Goal: Information Seeking & Learning: Learn about a topic

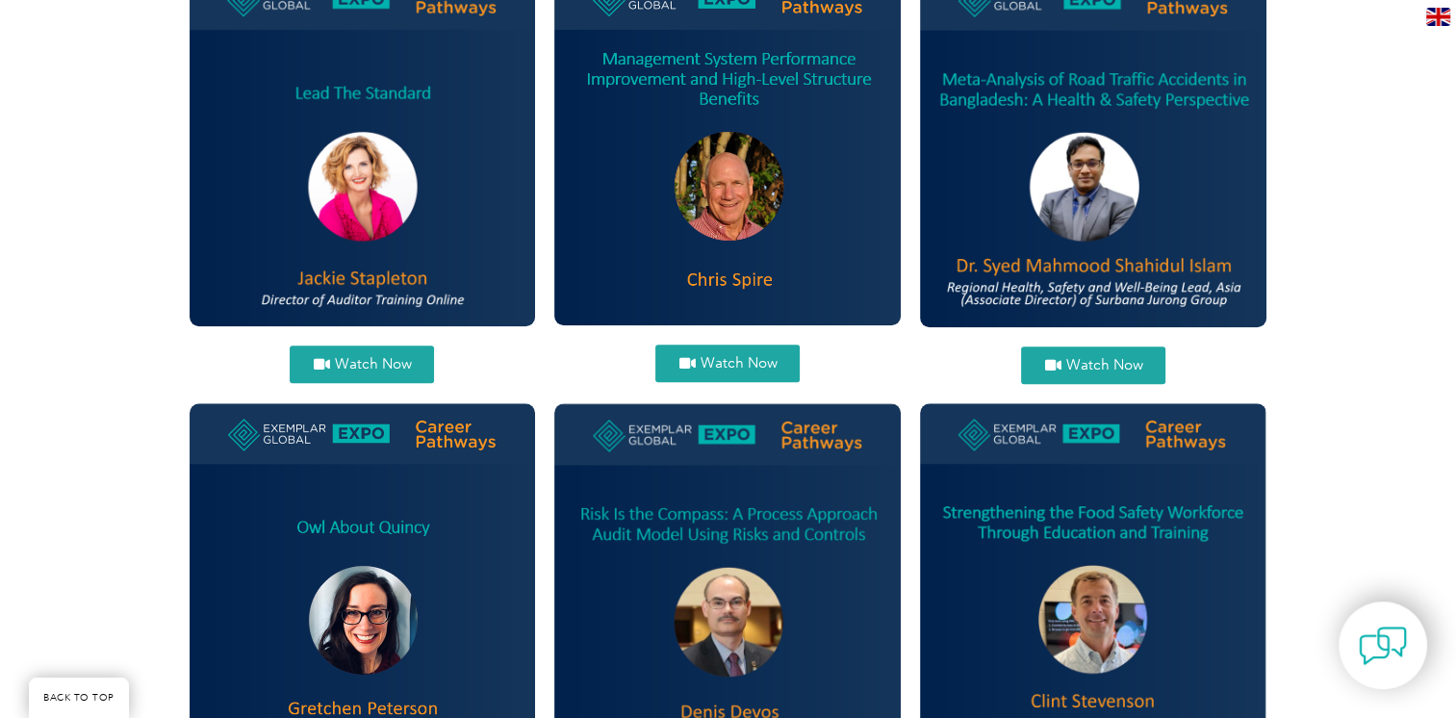
scroll to position [1590, 0]
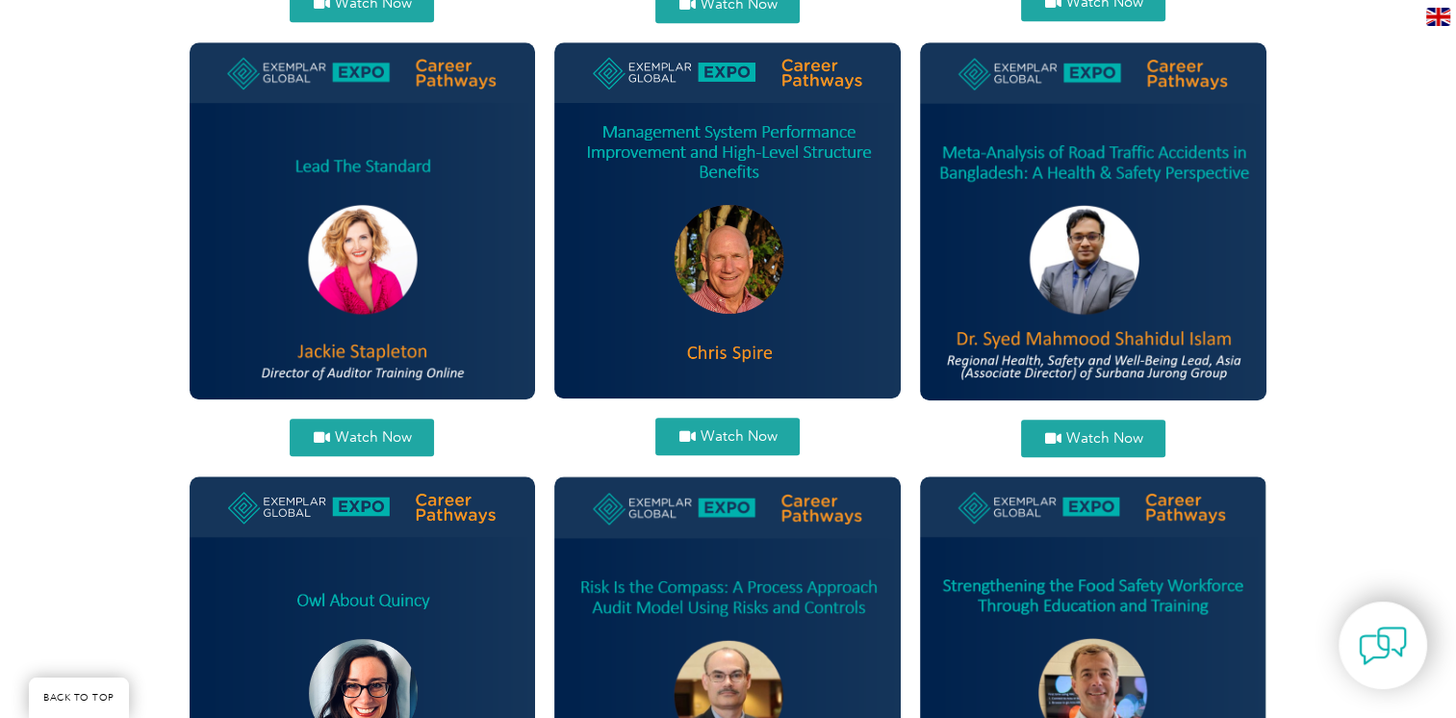
click at [357, 431] on span "Watch Now" at bounding box center [372, 437] width 77 height 14
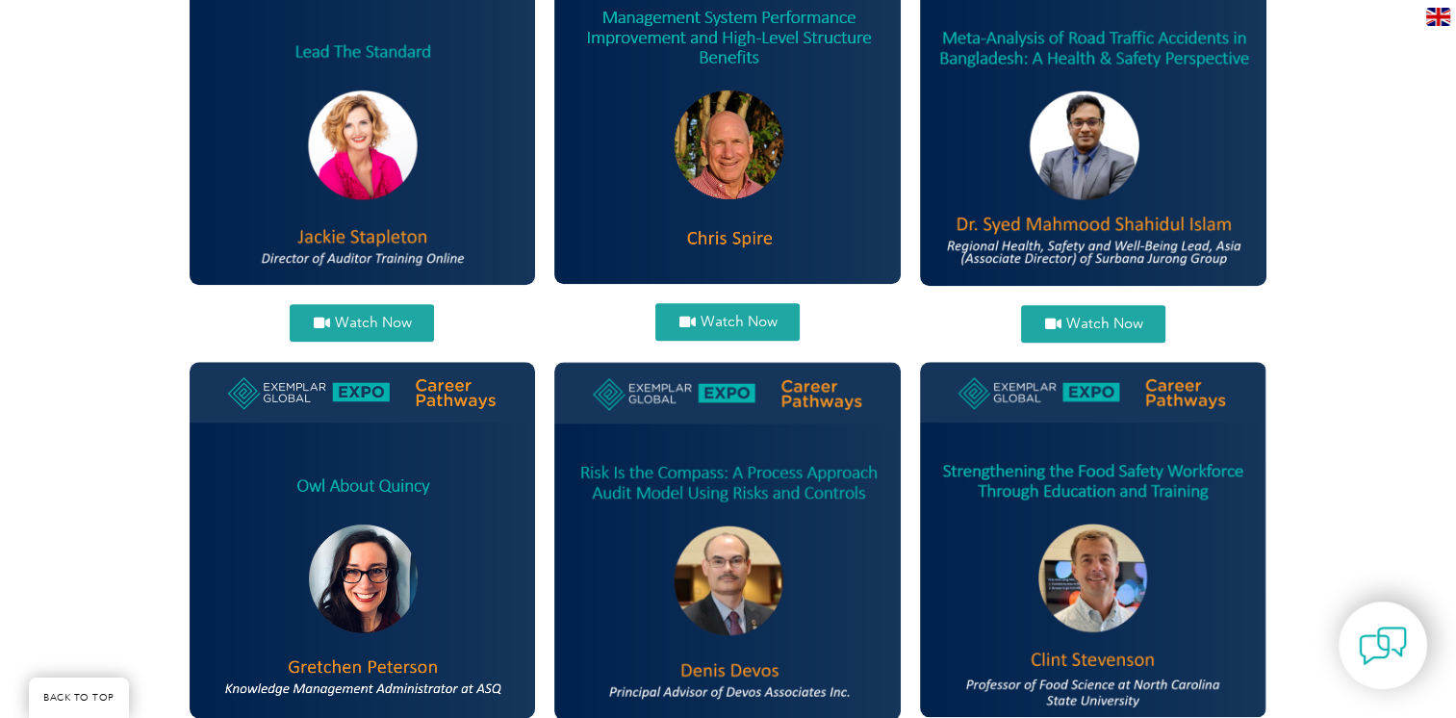
scroll to position [1879, 0]
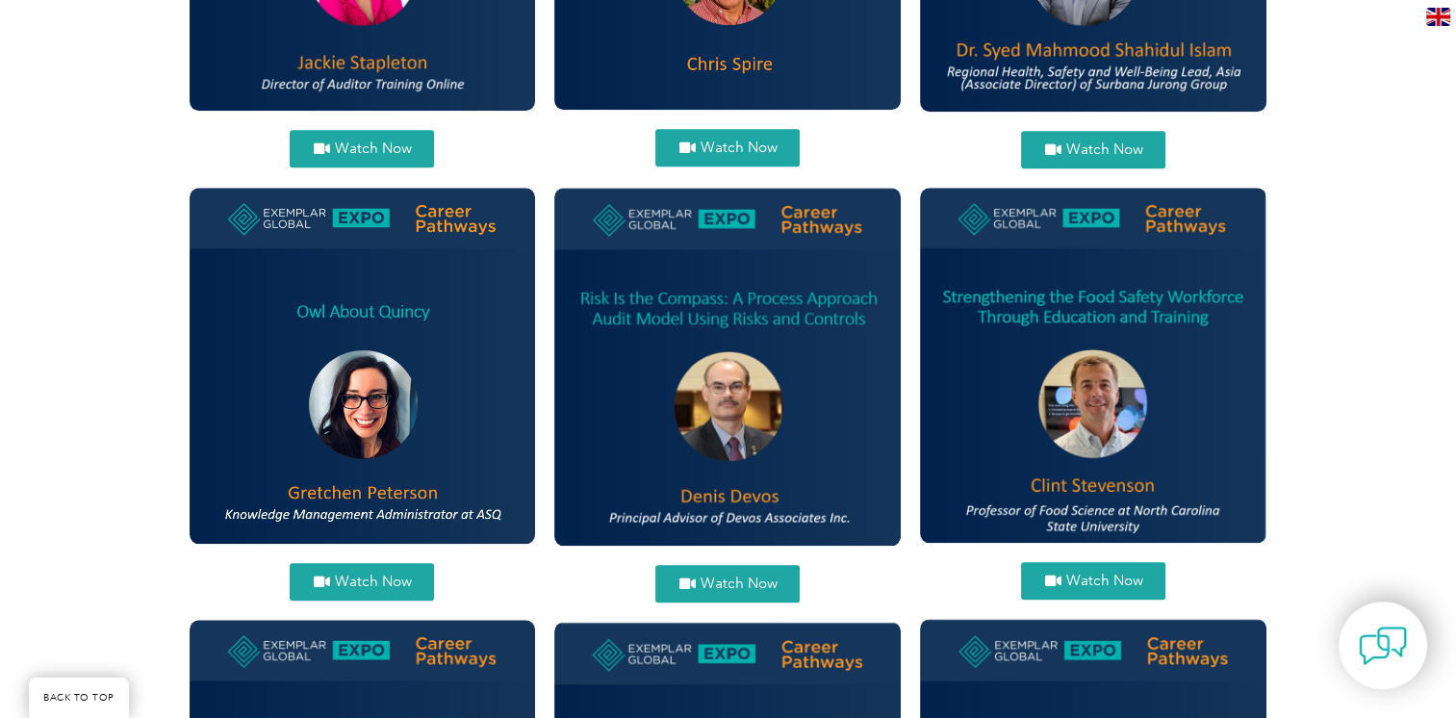
click at [721, 591] on span "Watch Now" at bounding box center [738, 584] width 77 height 14
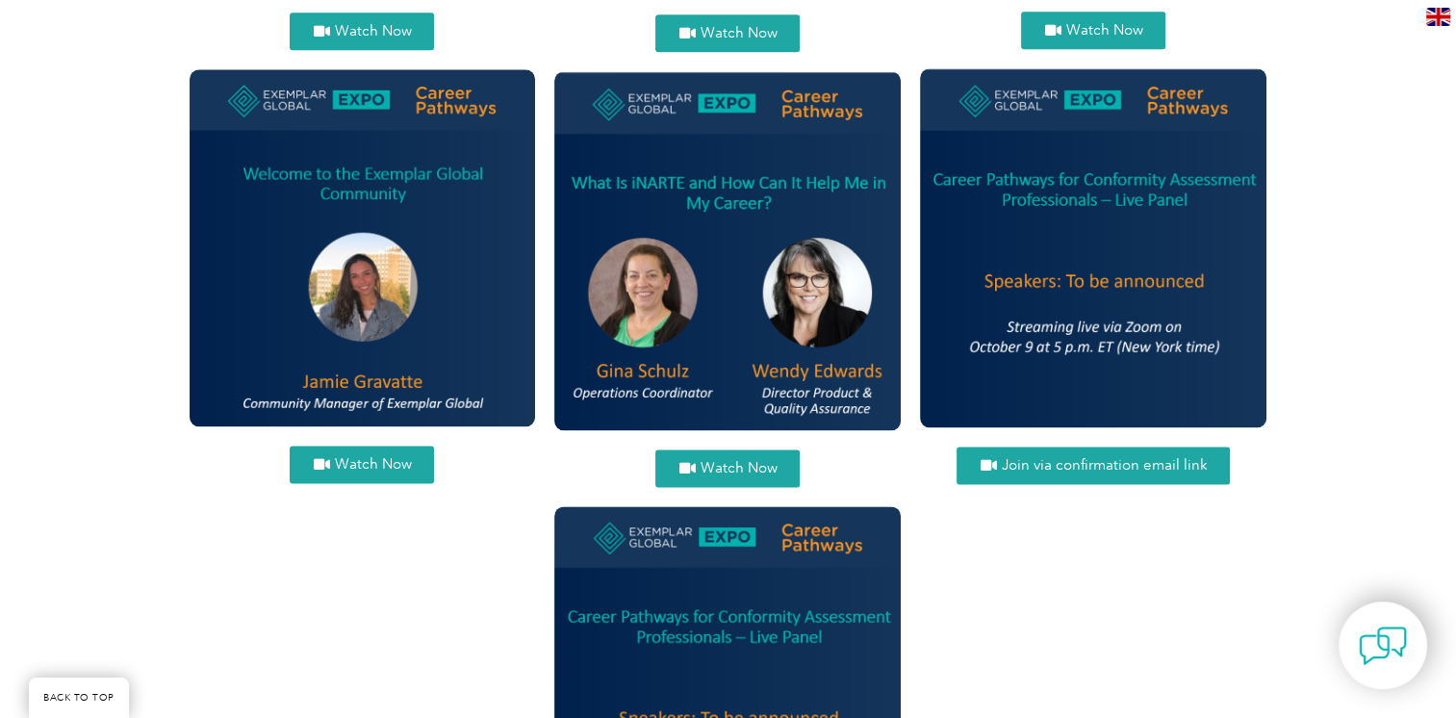
scroll to position [2457, 0]
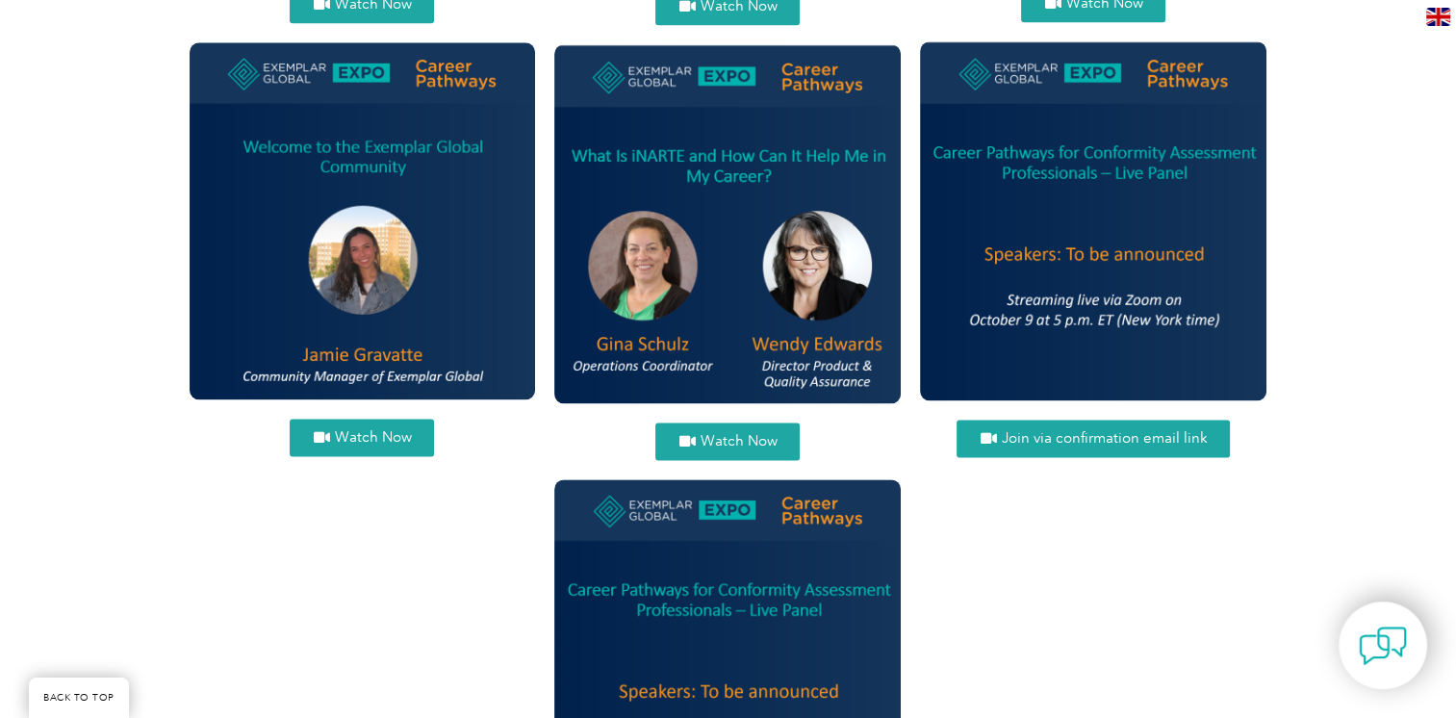
click at [1073, 433] on span "Join via confirmation email link" at bounding box center [1104, 438] width 206 height 14
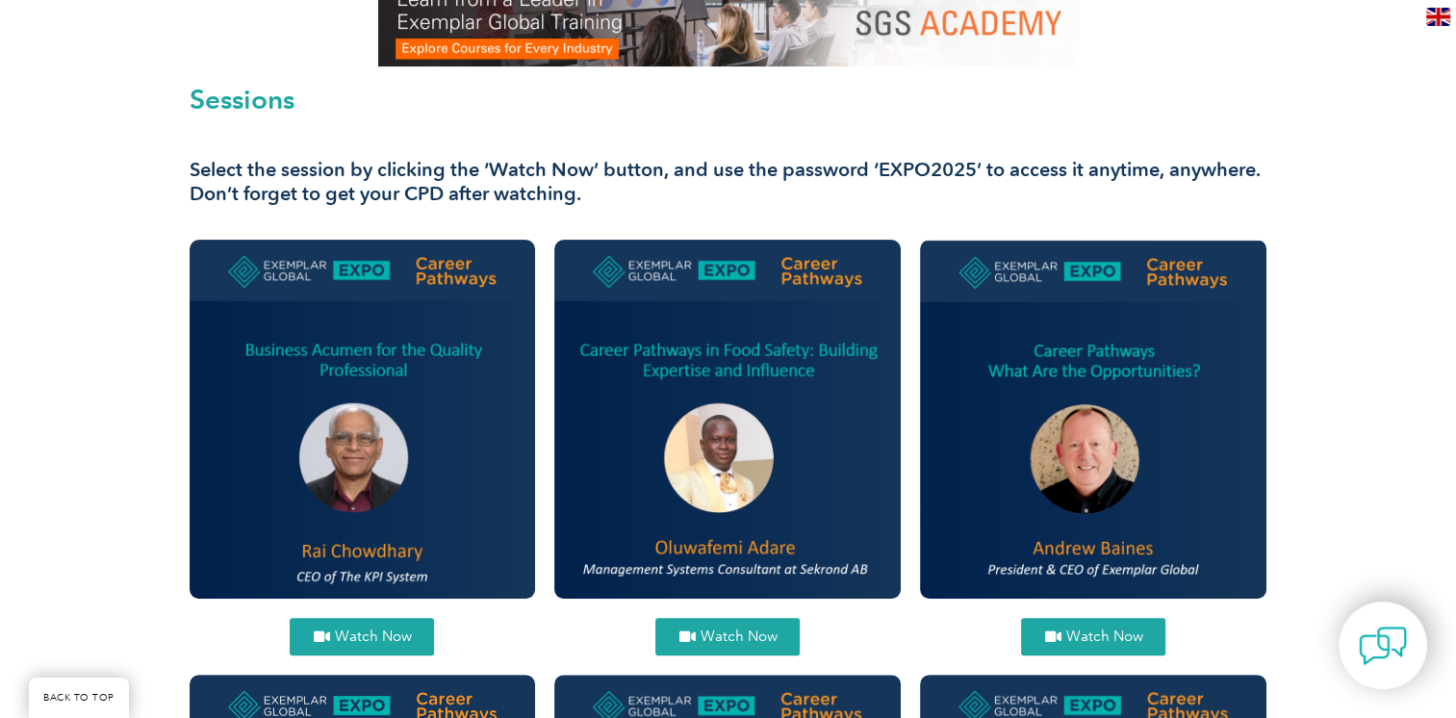
scroll to position [552, 0]
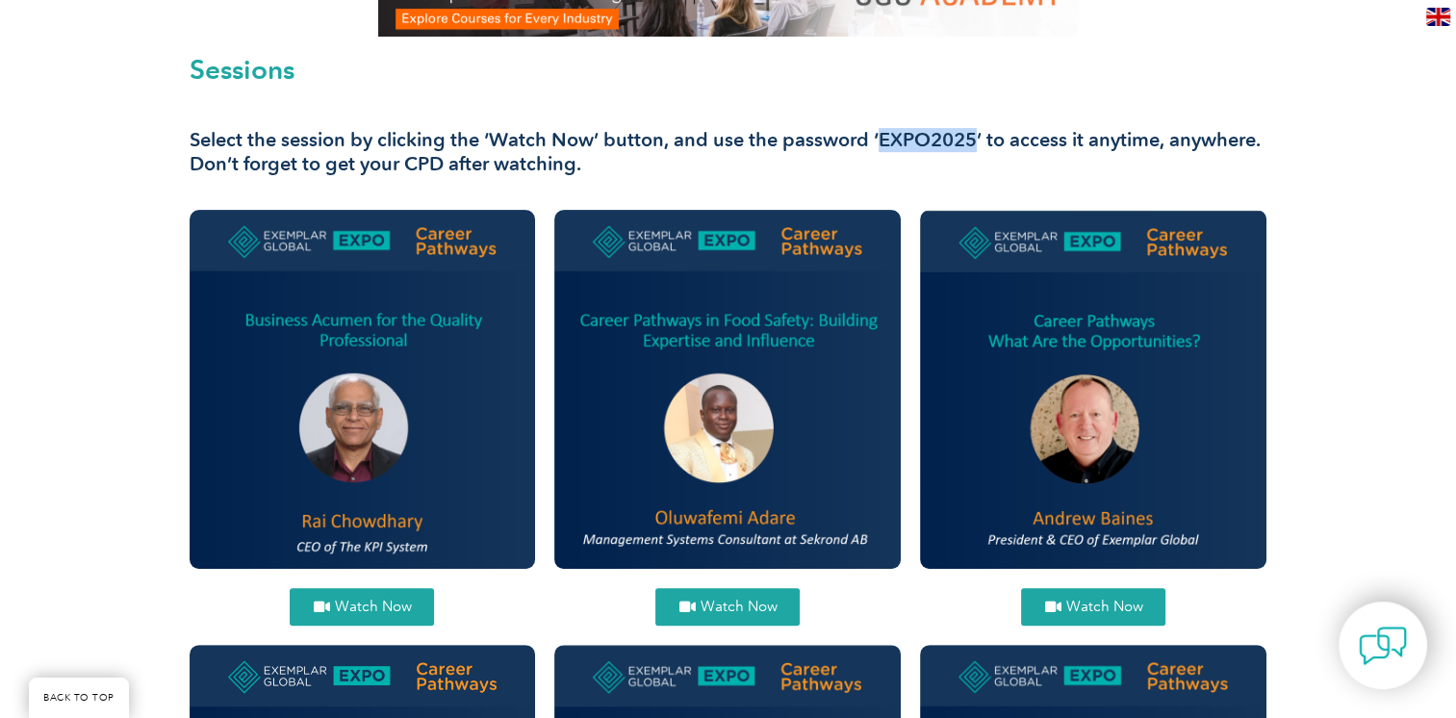
drag, startPoint x: 876, startPoint y: 137, endPoint x: 972, endPoint y: 138, distance: 96.3
click at [972, 138] on h3 "Select the session by clicking the ‘Watch Now’ button, and use the password ‘EX…" at bounding box center [729, 152] width 1078 height 48
drag, startPoint x: 972, startPoint y: 138, endPoint x: 962, endPoint y: 142, distance: 11.6
copy h3 "EXPO2025"
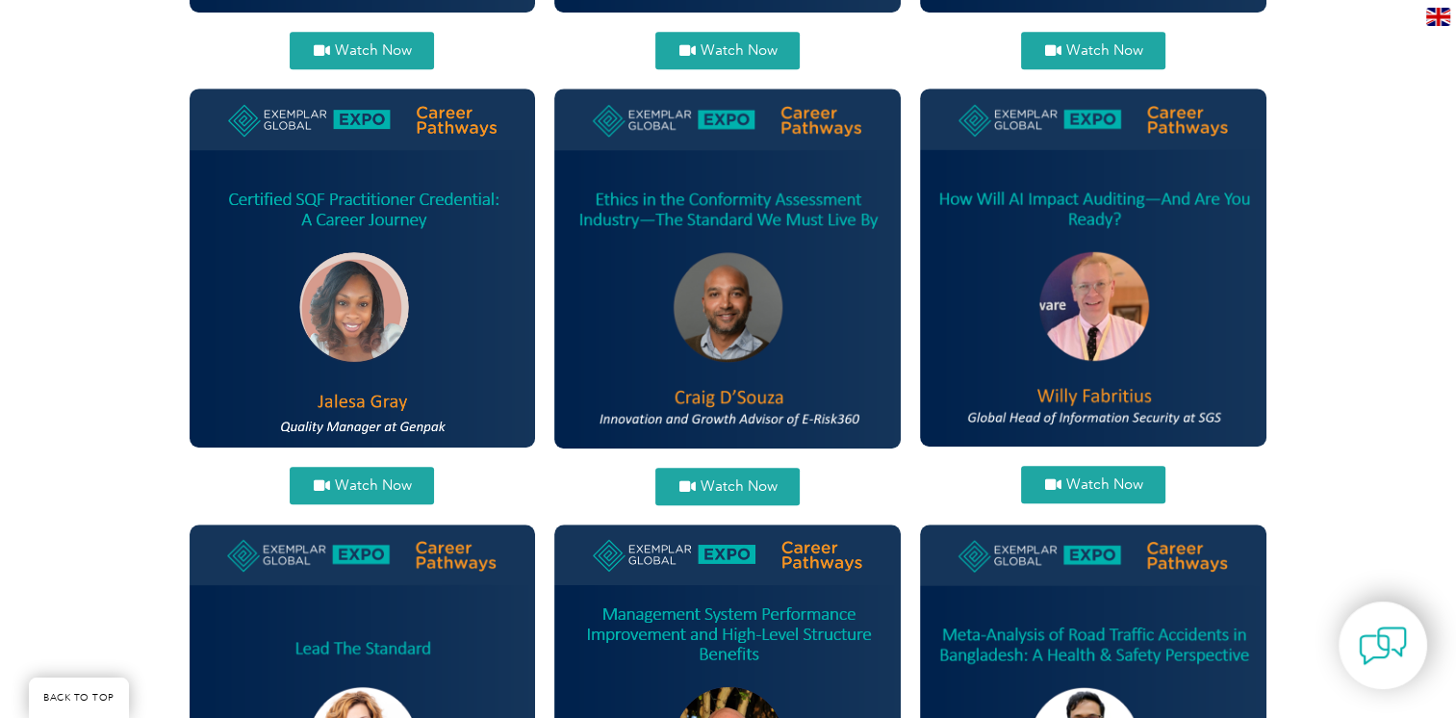
scroll to position [1129, 0]
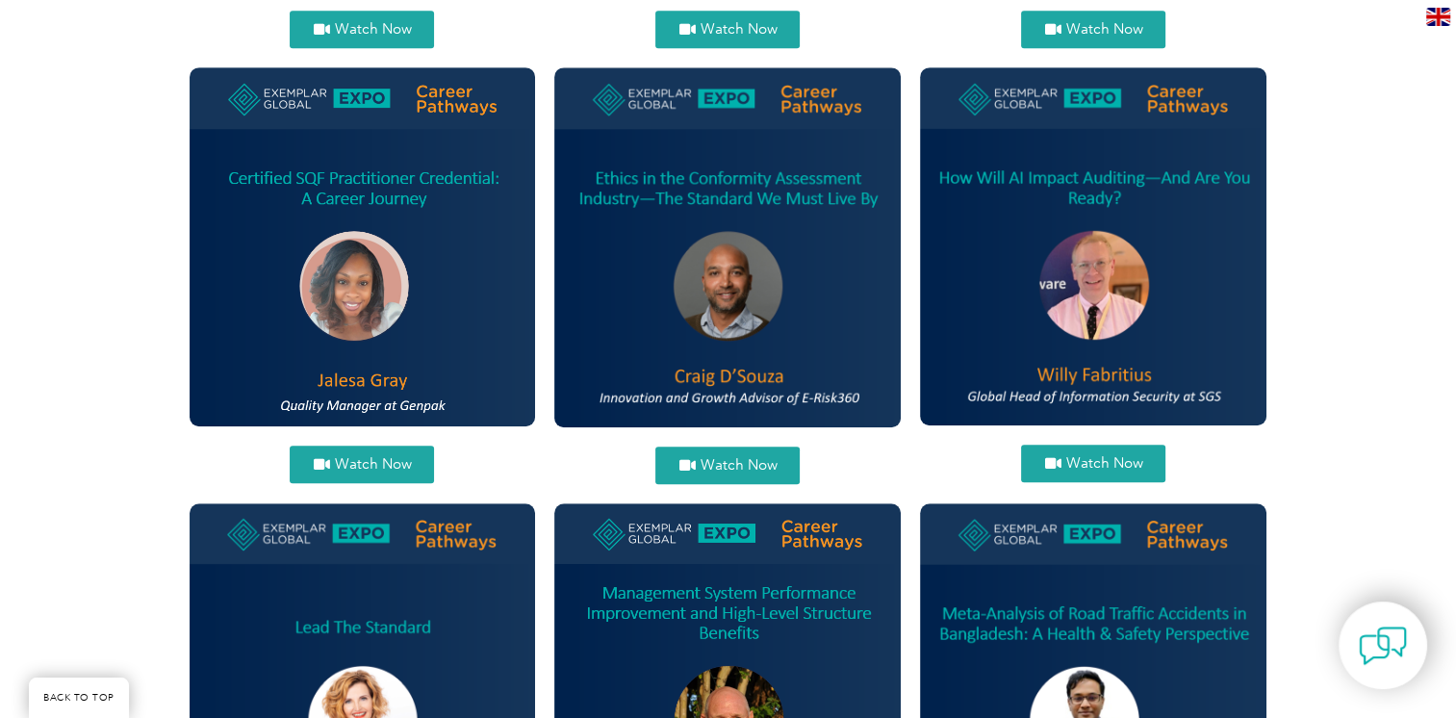
click at [1090, 468] on span "Watch Now" at bounding box center [1104, 463] width 77 height 14
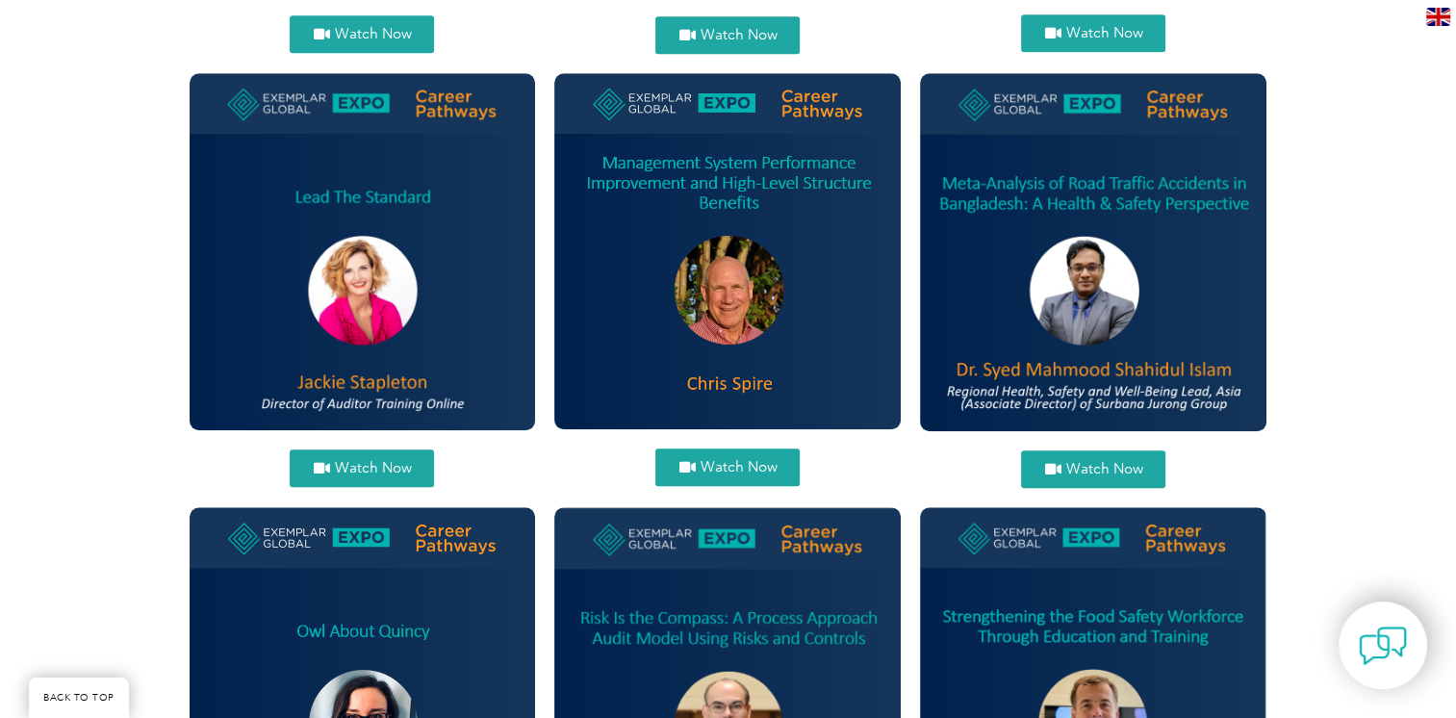
scroll to position [1567, 0]
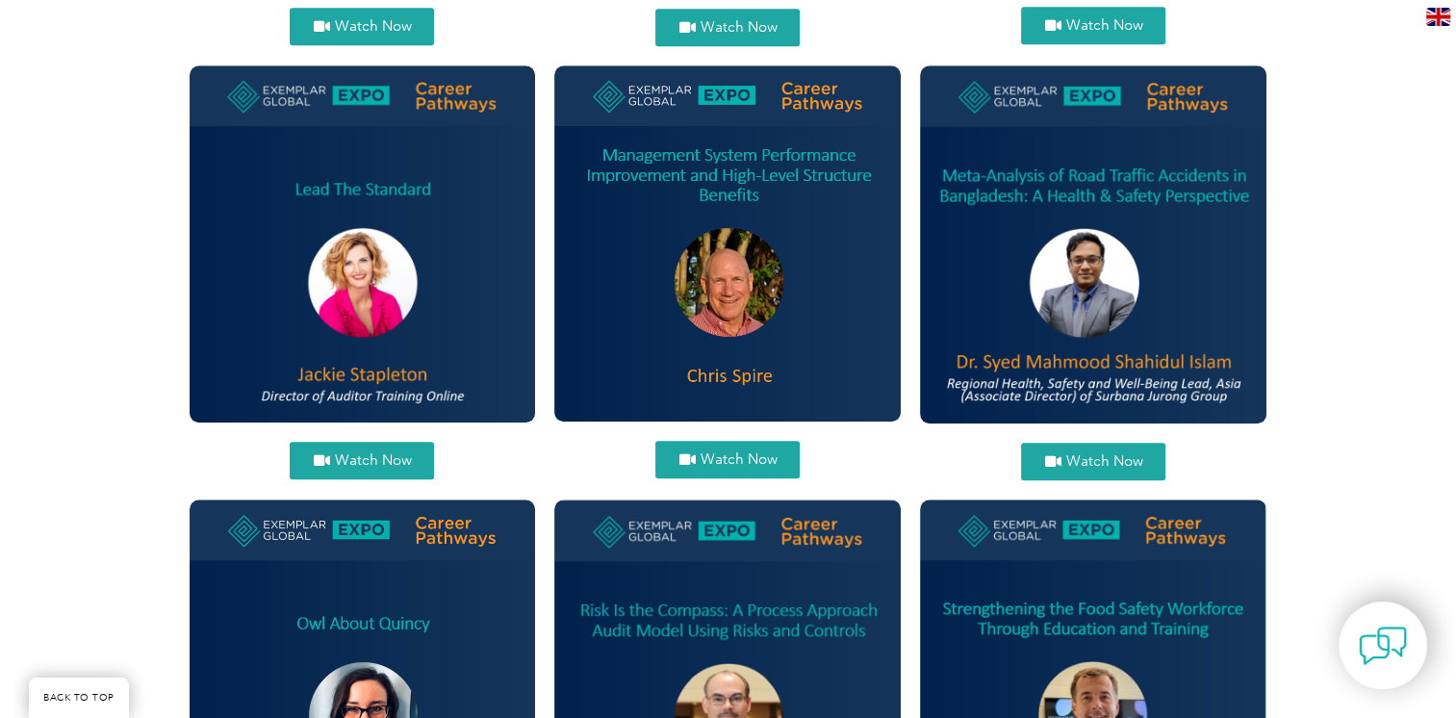
click at [366, 471] on link "Watch Now" at bounding box center [362, 461] width 144 height 38
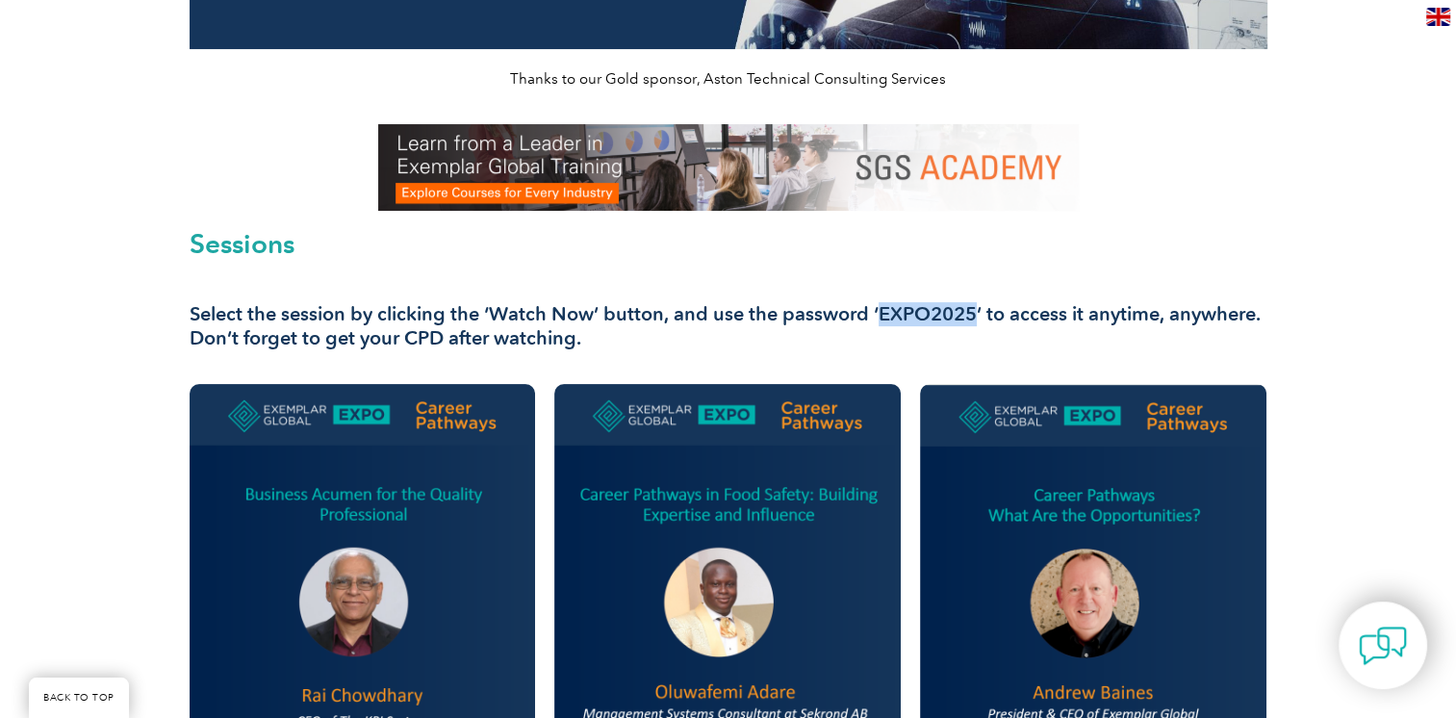
scroll to position [370, 0]
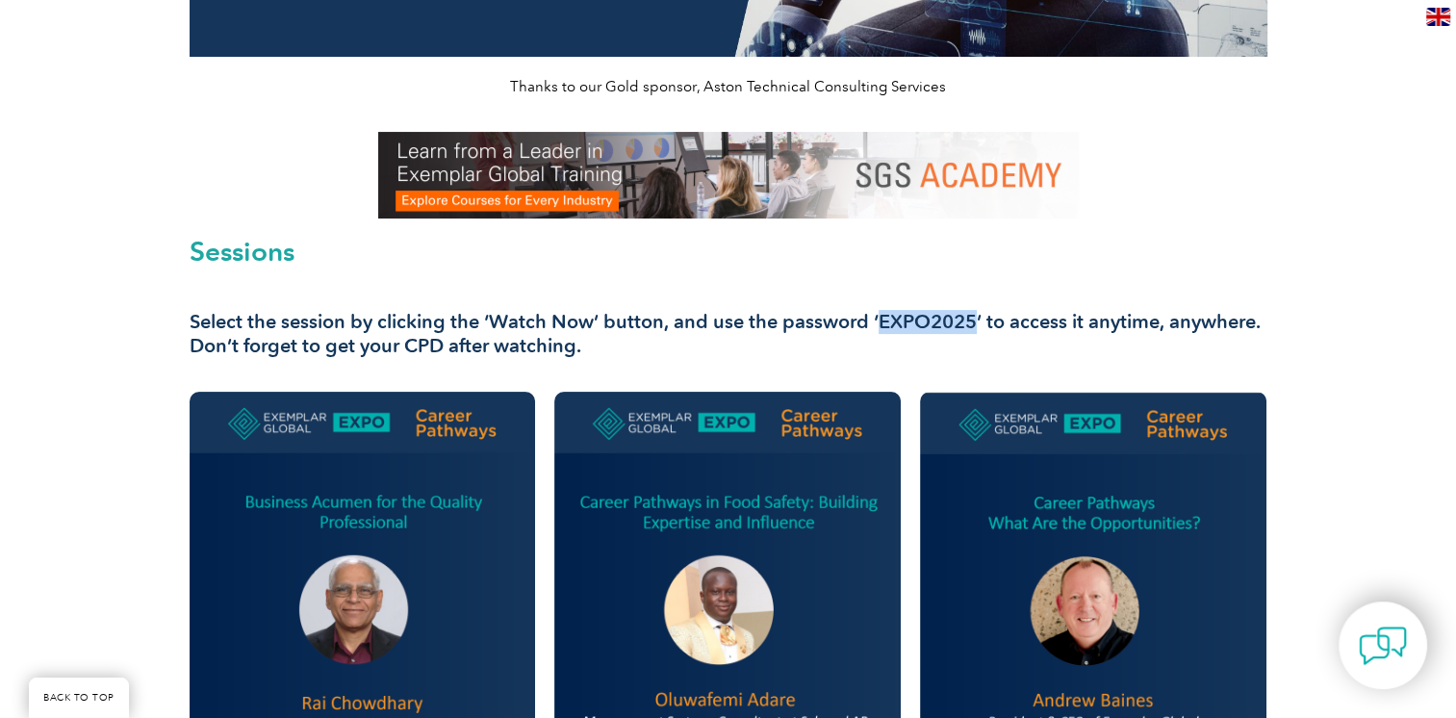
copy h3 "EXPO2025"
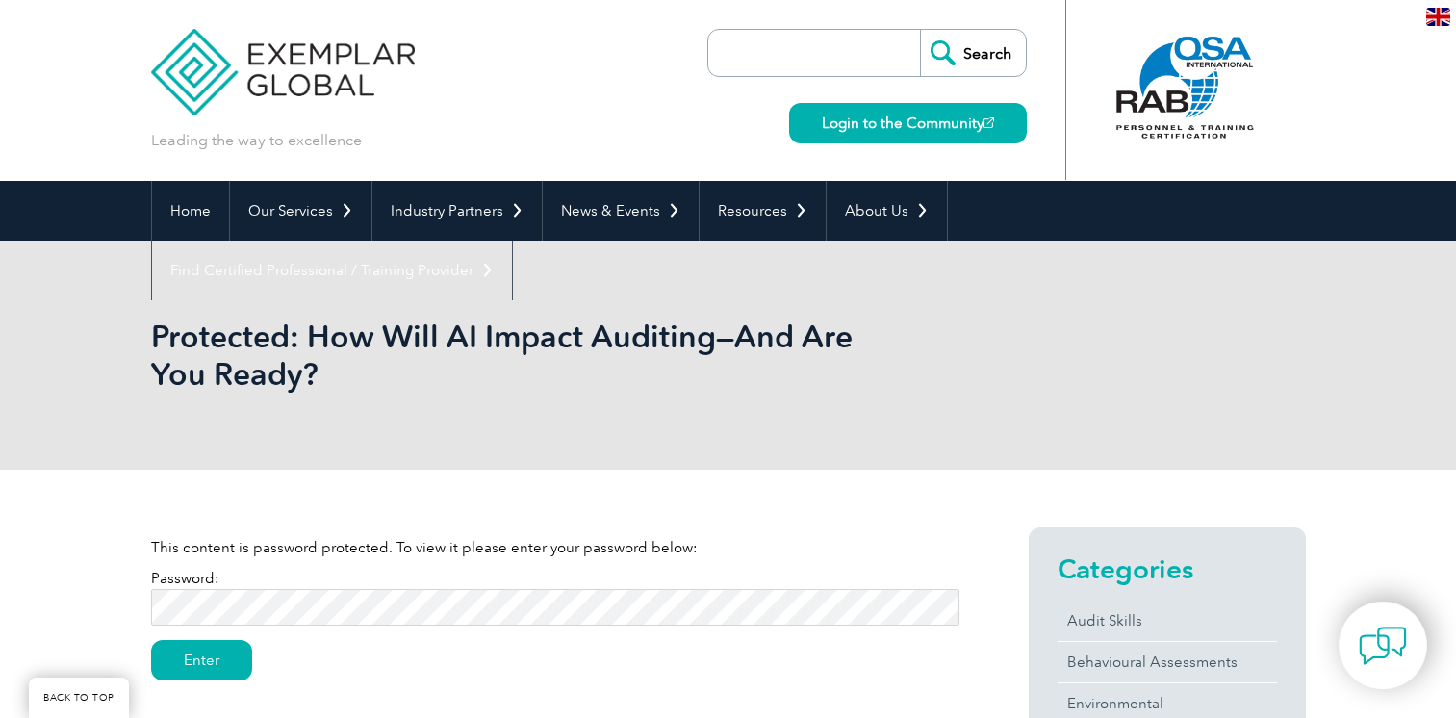
scroll to position [193, 0]
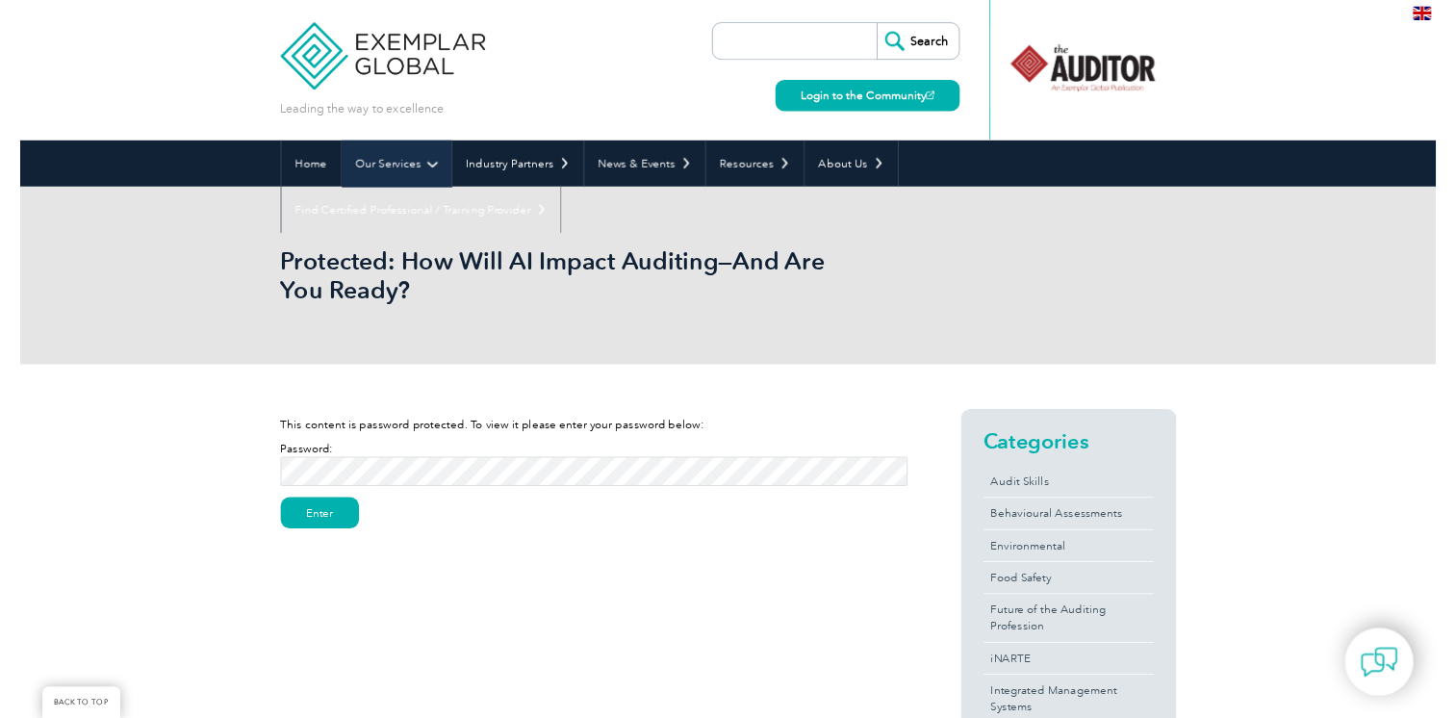
scroll to position [193, 0]
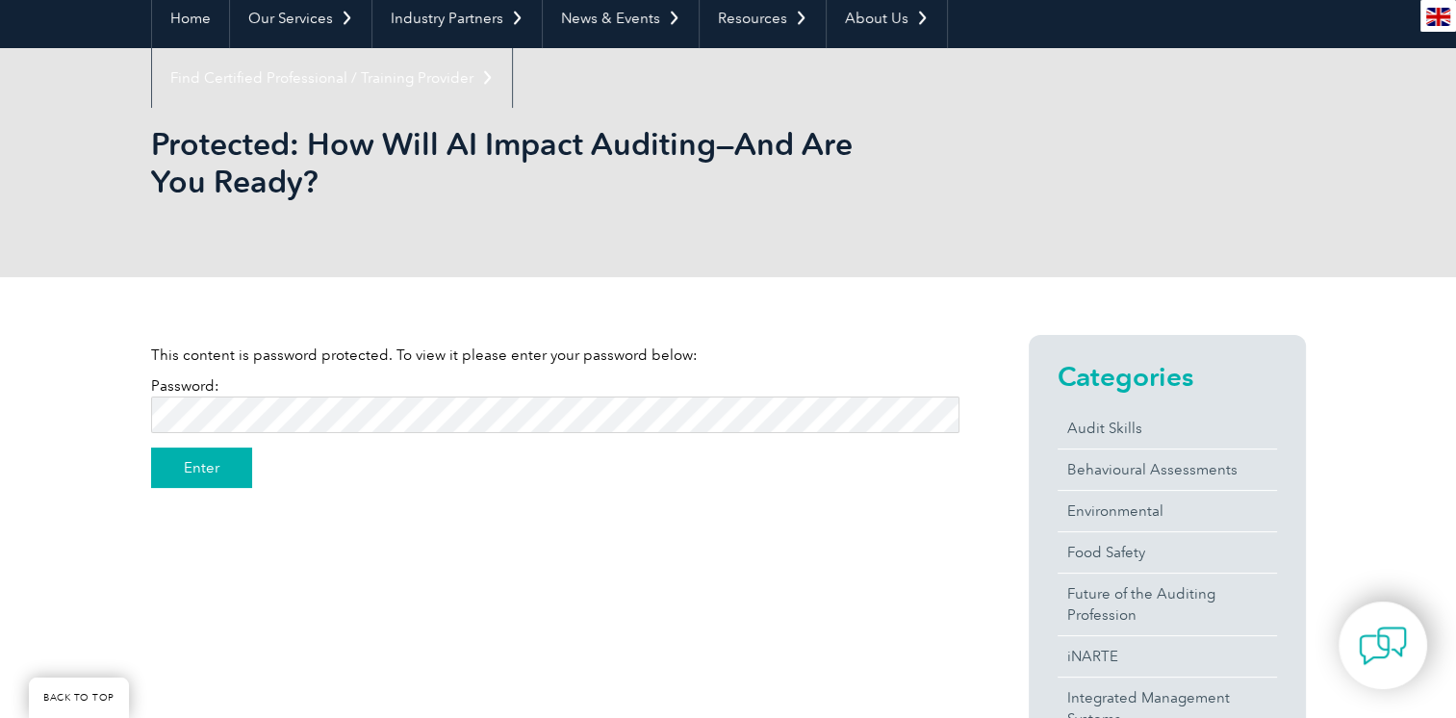
click at [219, 454] on input "Enter" at bounding box center [201, 468] width 101 height 40
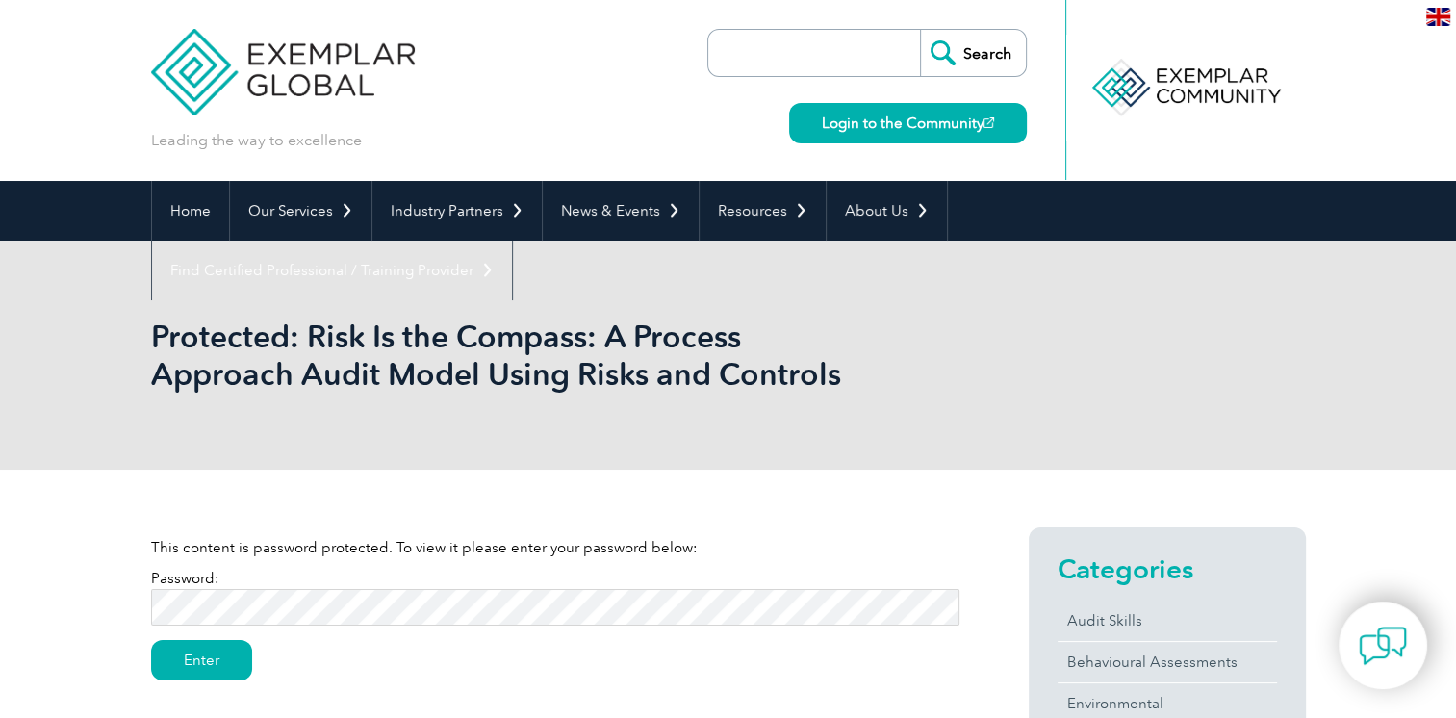
scroll to position [289, 0]
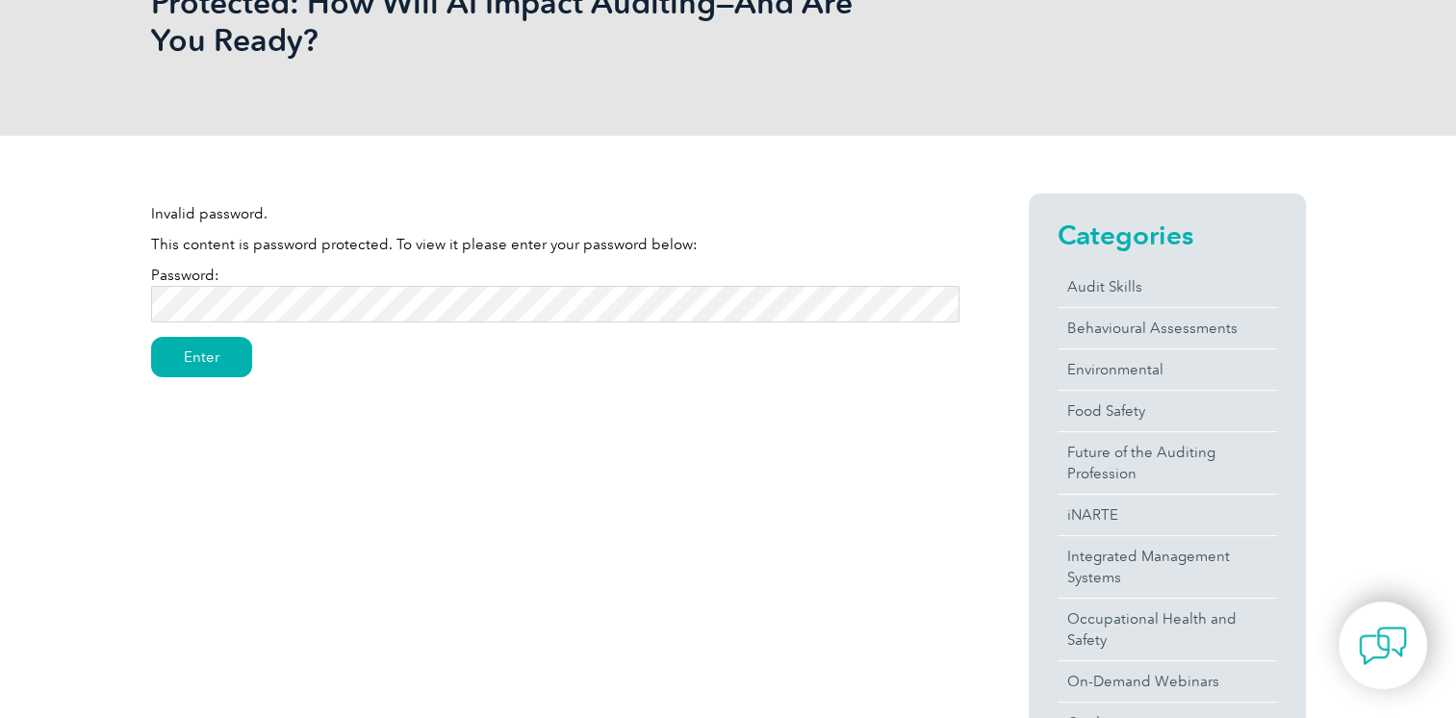
scroll to position [385, 0]
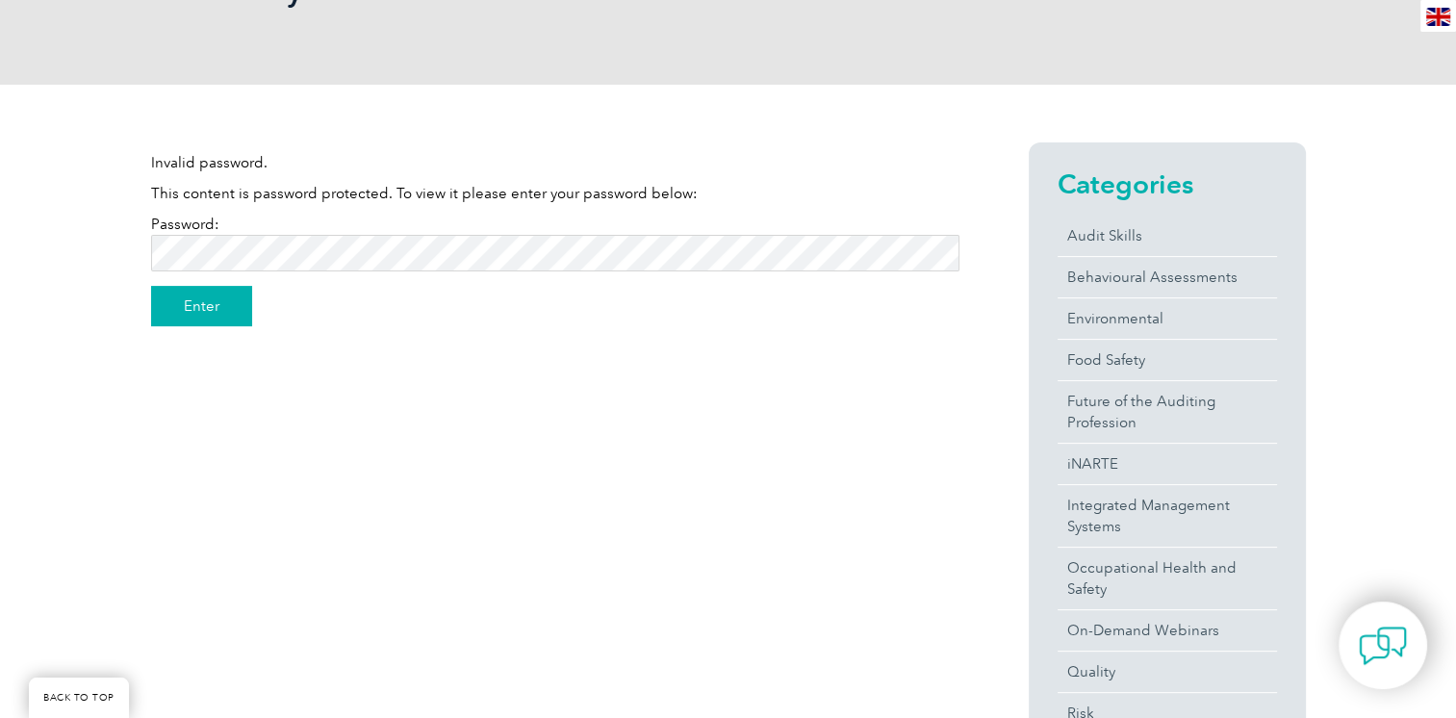
click at [219, 300] on input "Enter" at bounding box center [201, 306] width 101 height 40
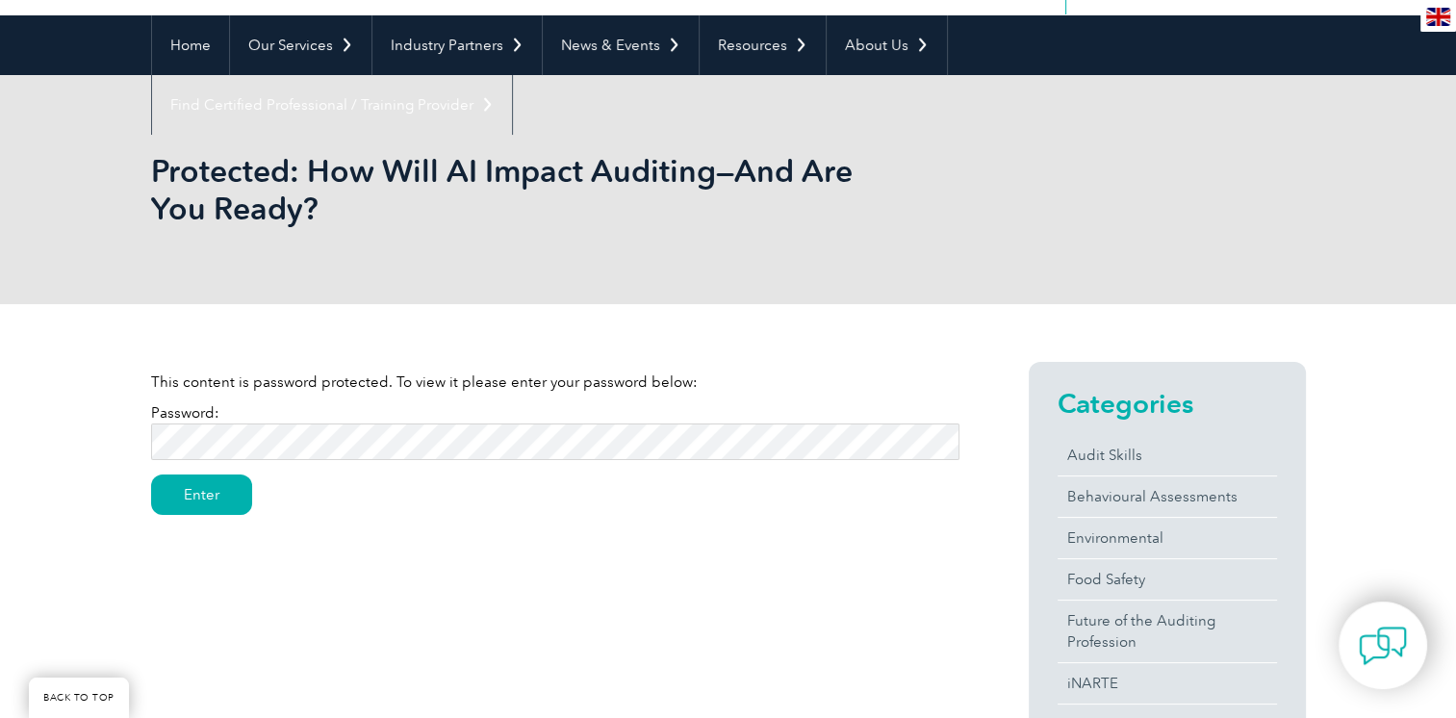
scroll to position [289, 0]
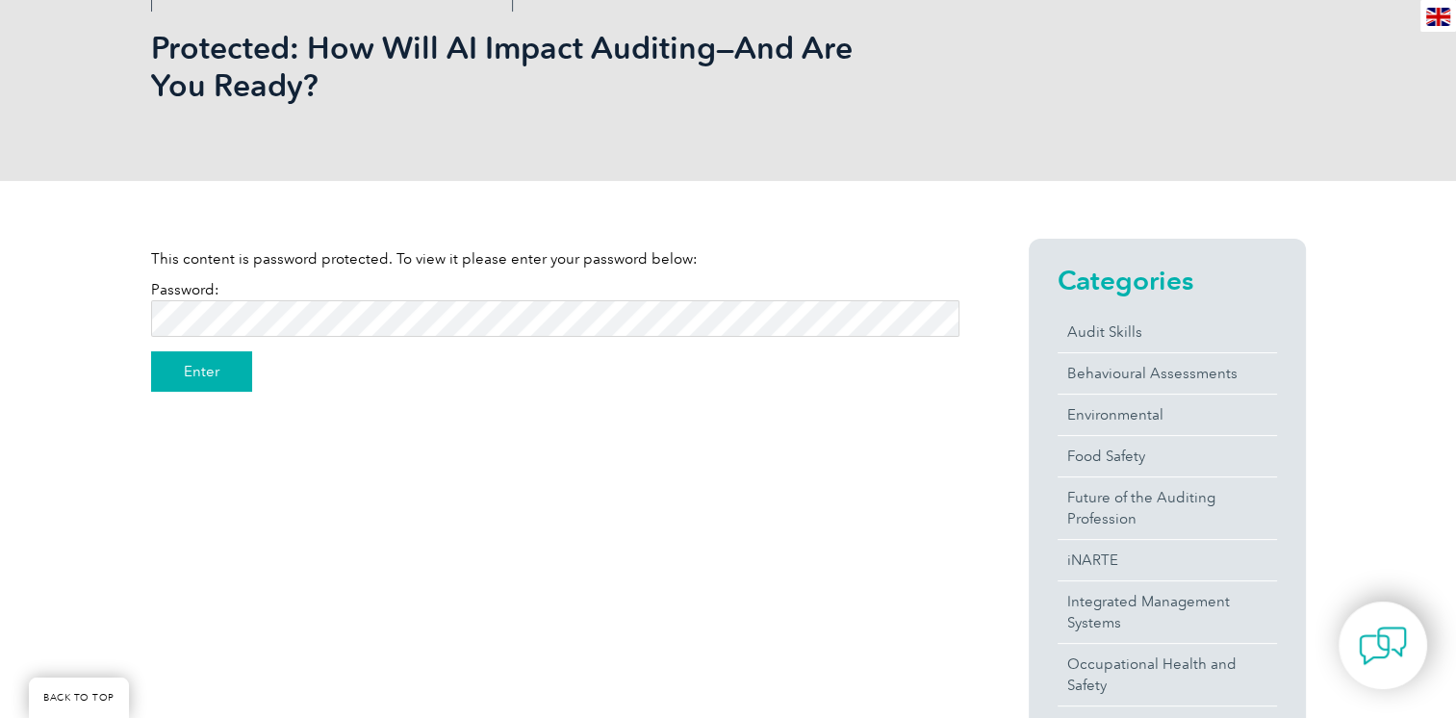
click at [212, 373] on input "Enter" at bounding box center [201, 371] width 101 height 40
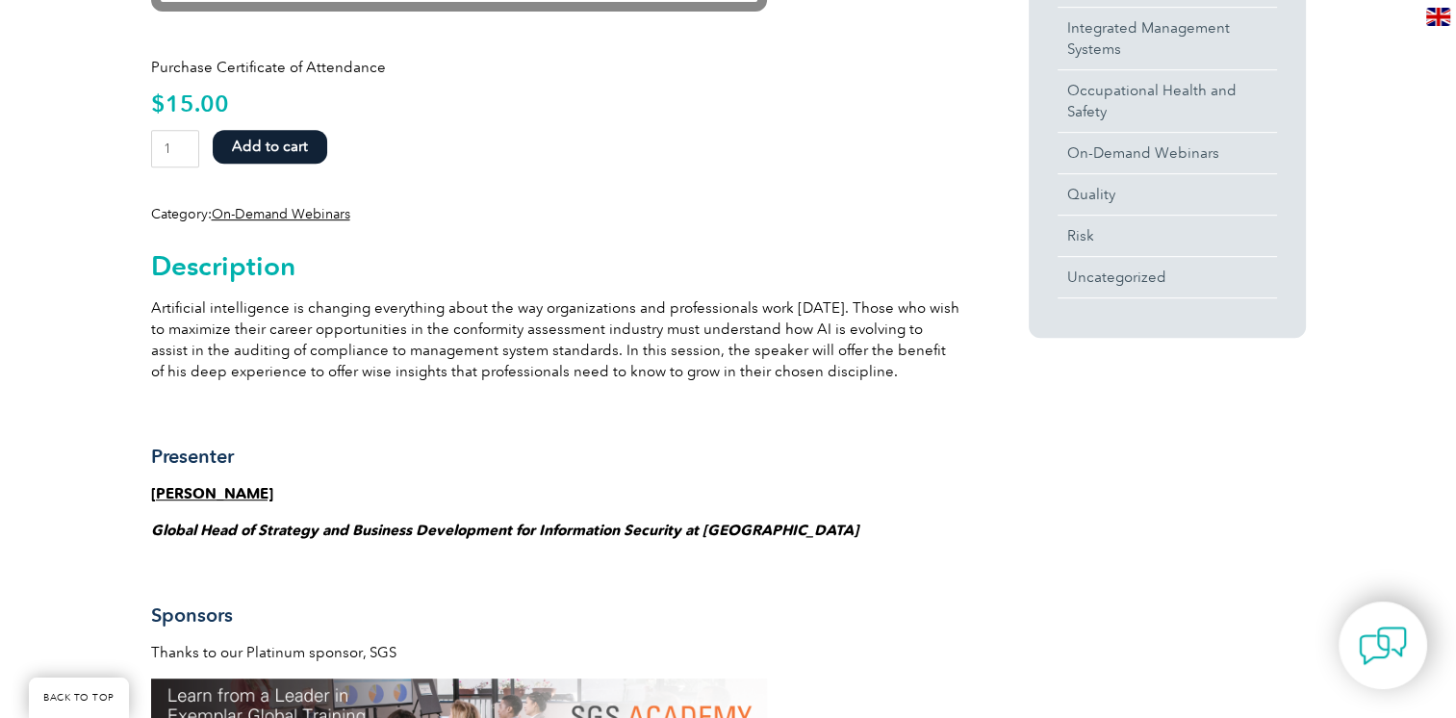
scroll to position [866, 0]
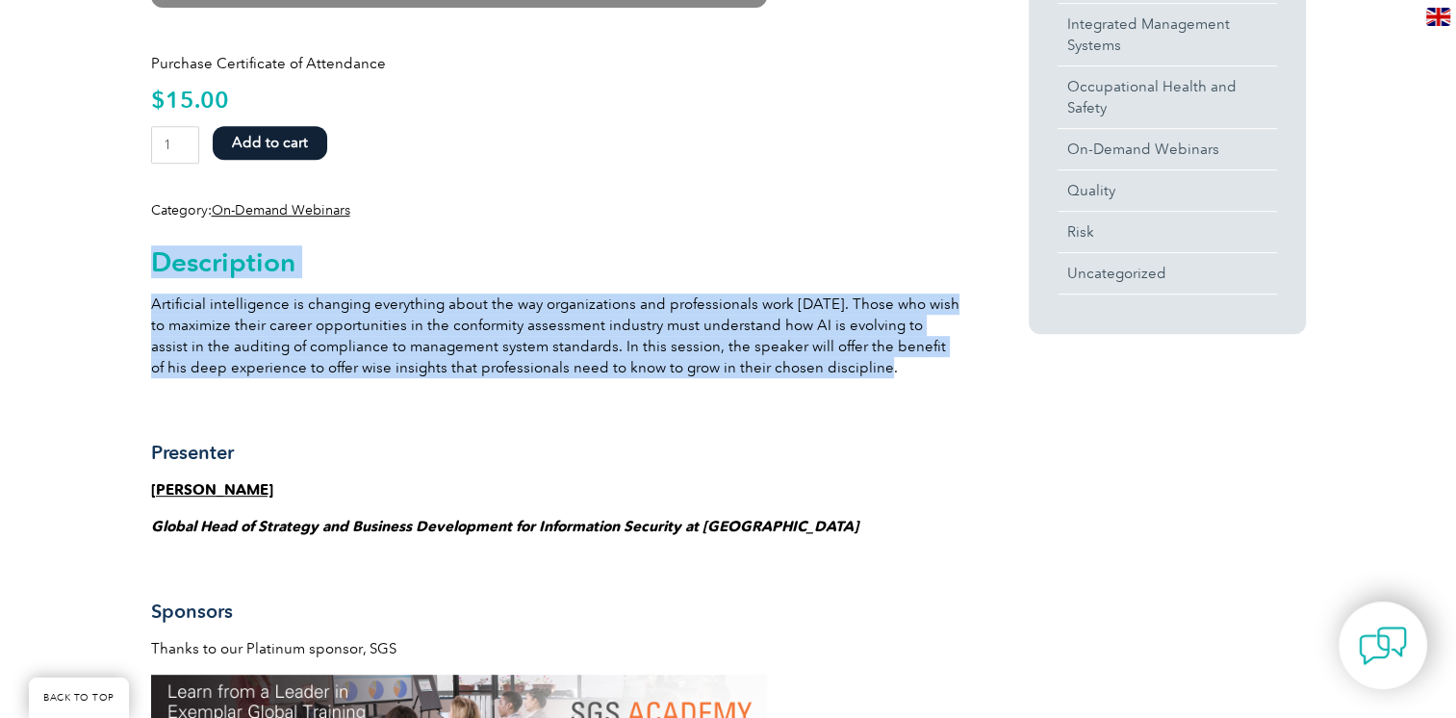
drag, startPoint x: 181, startPoint y: 263, endPoint x: 841, endPoint y: 363, distance: 667.9
click at [841, 363] on div "Description Artificial intelligence is changing everything about the way organi…" at bounding box center [555, 709] width 809 height 979
drag, startPoint x: 841, startPoint y: 363, endPoint x: 710, endPoint y: 362, distance: 130.9
copy div "Description Artificial intelligence is changing everything about the way organi…"
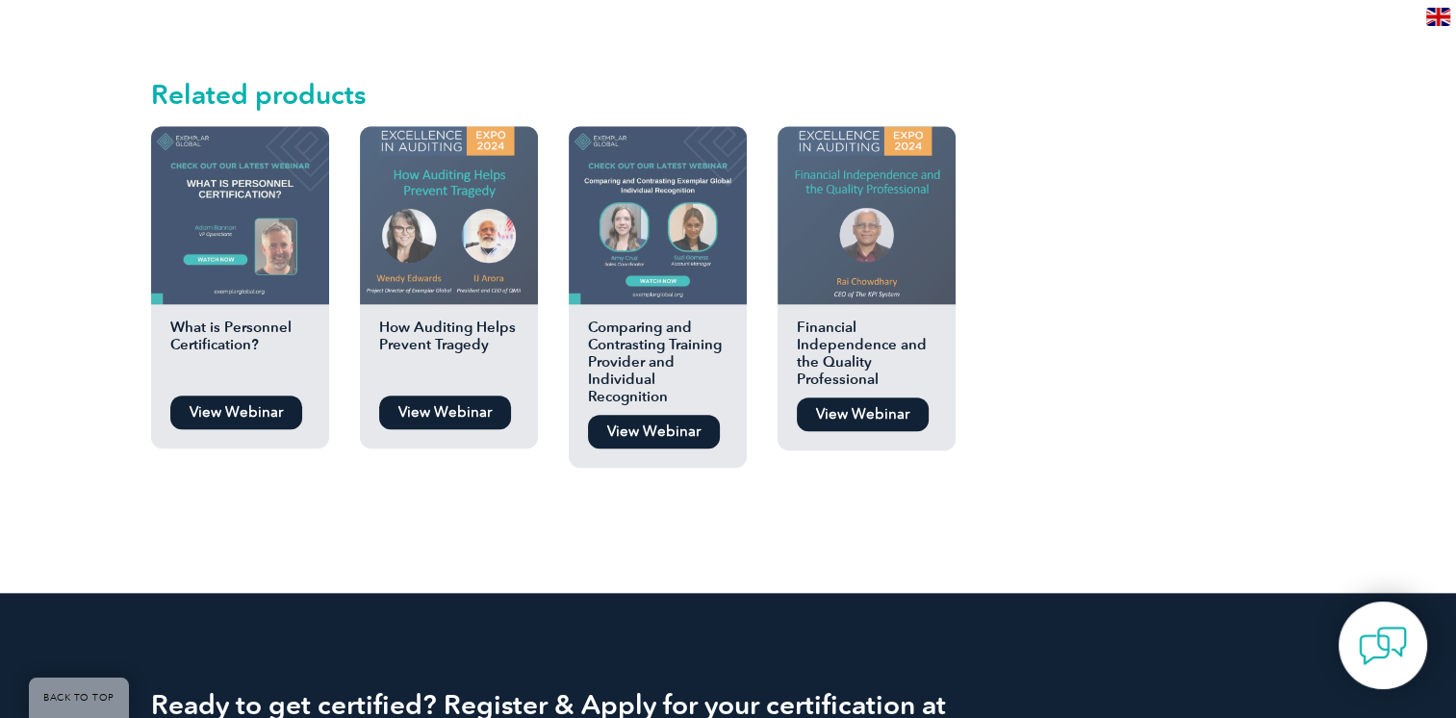
scroll to position [2118, 0]
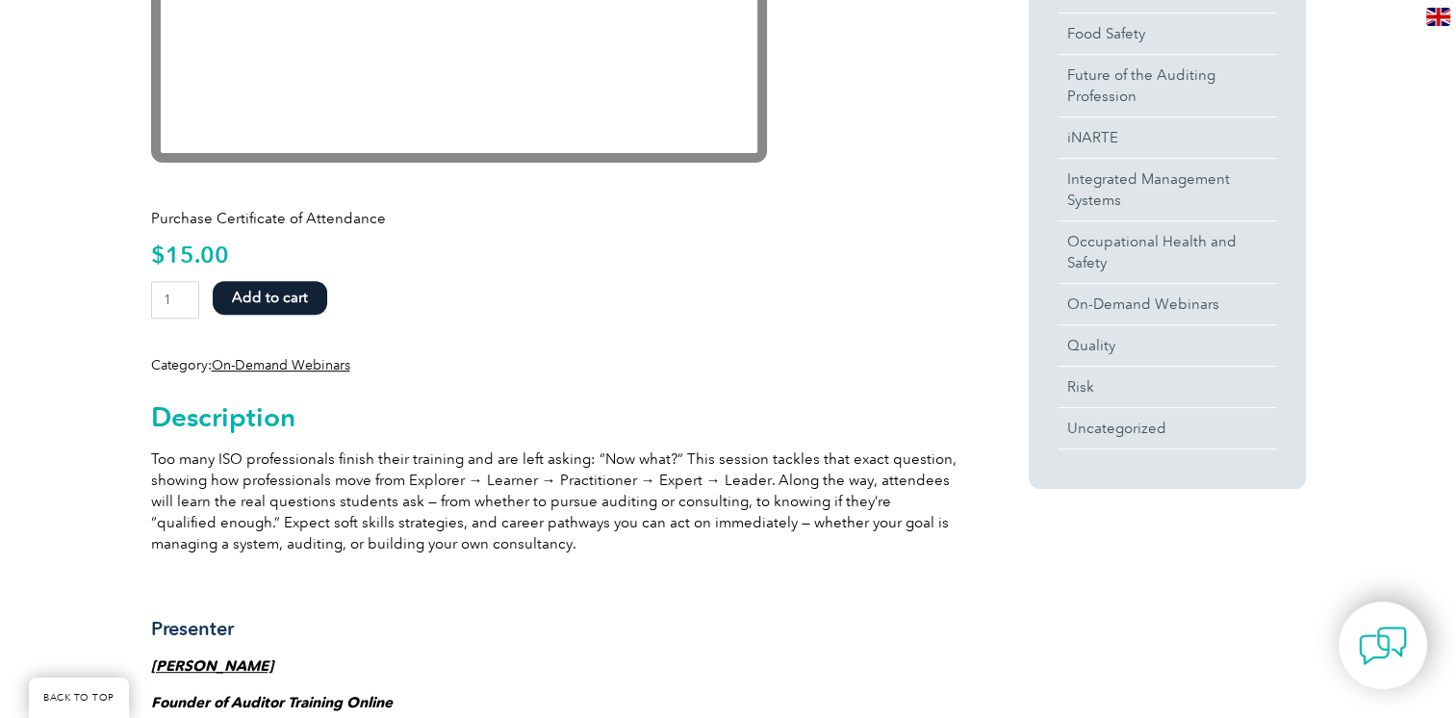
scroll to position [385, 0]
